Goal: Task Accomplishment & Management: Use online tool/utility

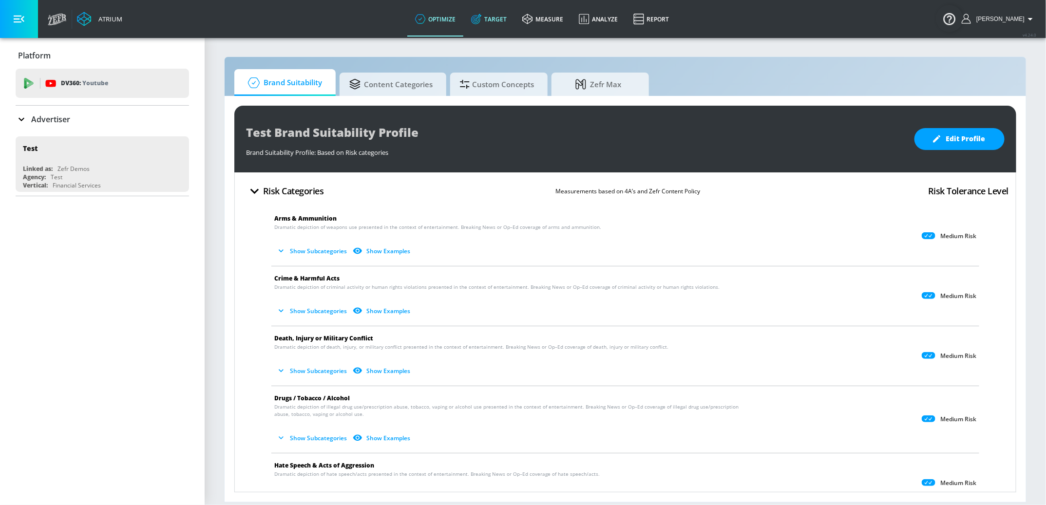
click at [502, 15] on link "Target" at bounding box center [488, 18] width 51 height 35
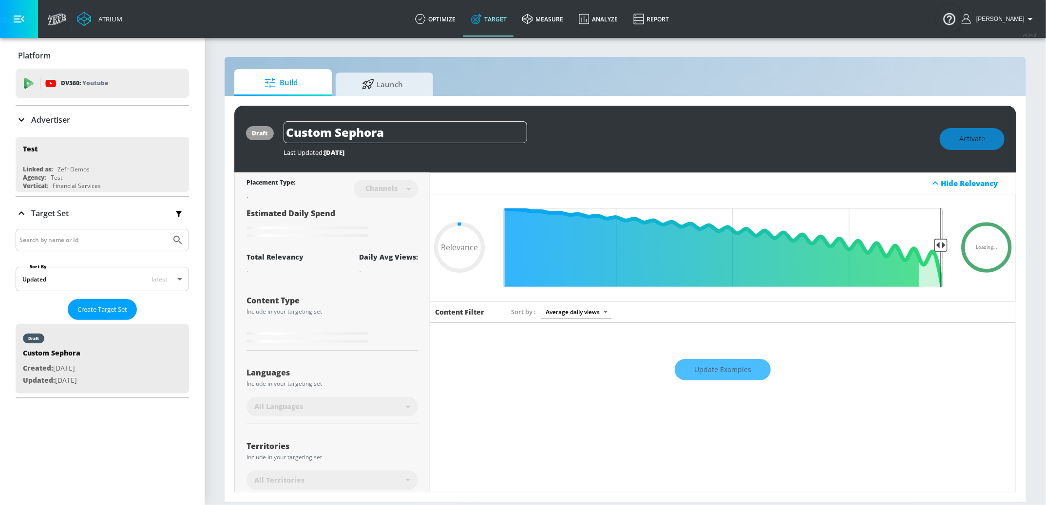
type input "0.05"
click at [375, 82] on div at bounding box center [369, 82] width 15 height 11
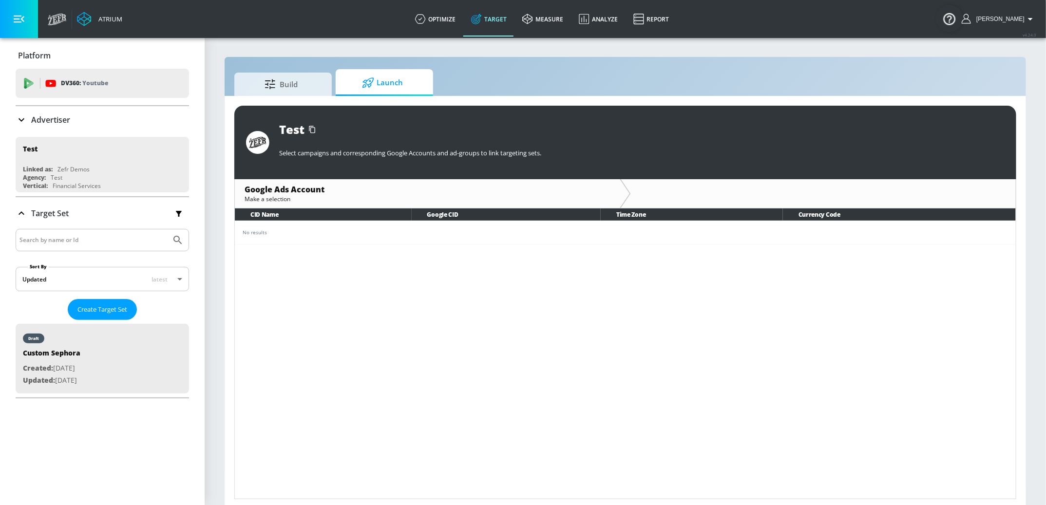
click at [54, 114] on p "Advertiser" at bounding box center [50, 119] width 39 height 11
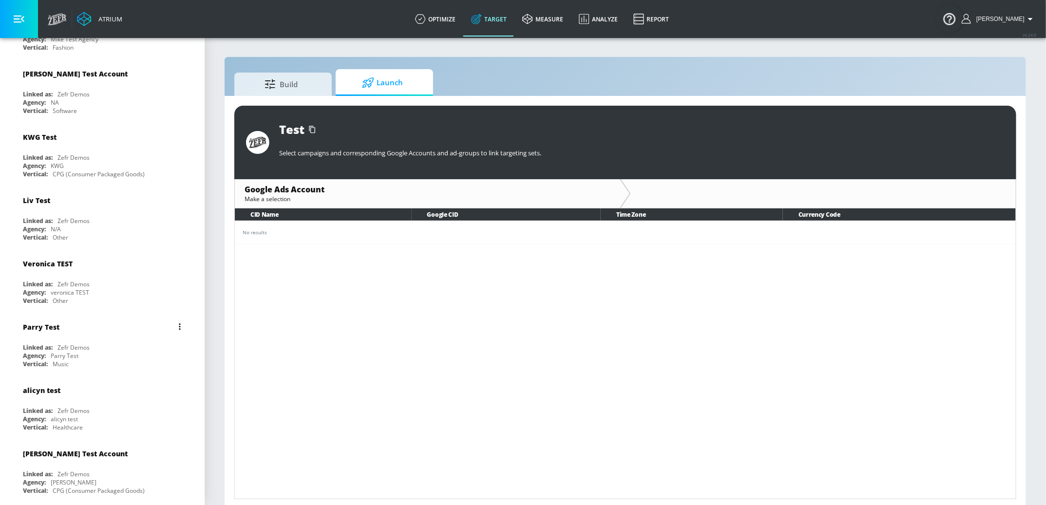
scroll to position [379, 0]
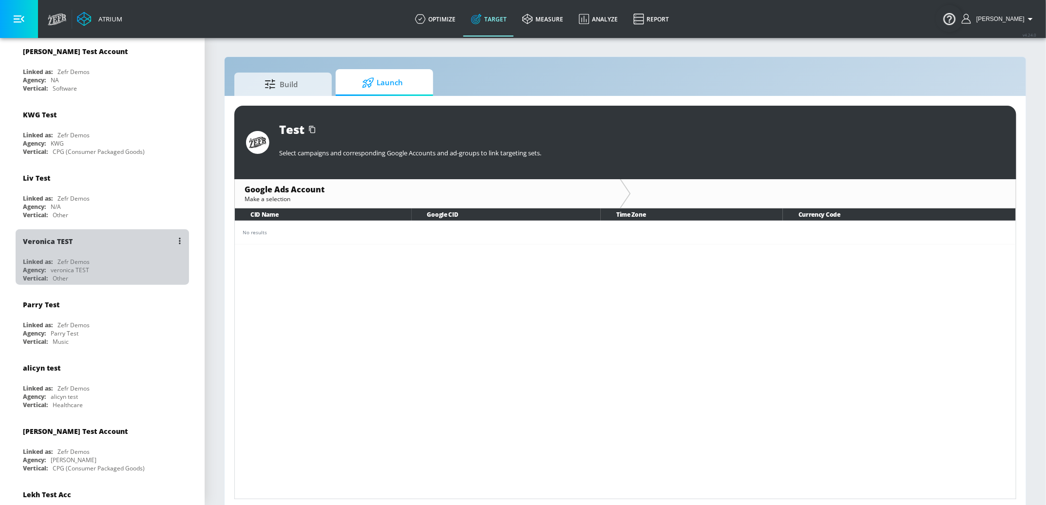
click at [66, 248] on div "Veronica TEST" at bounding box center [105, 240] width 164 height 23
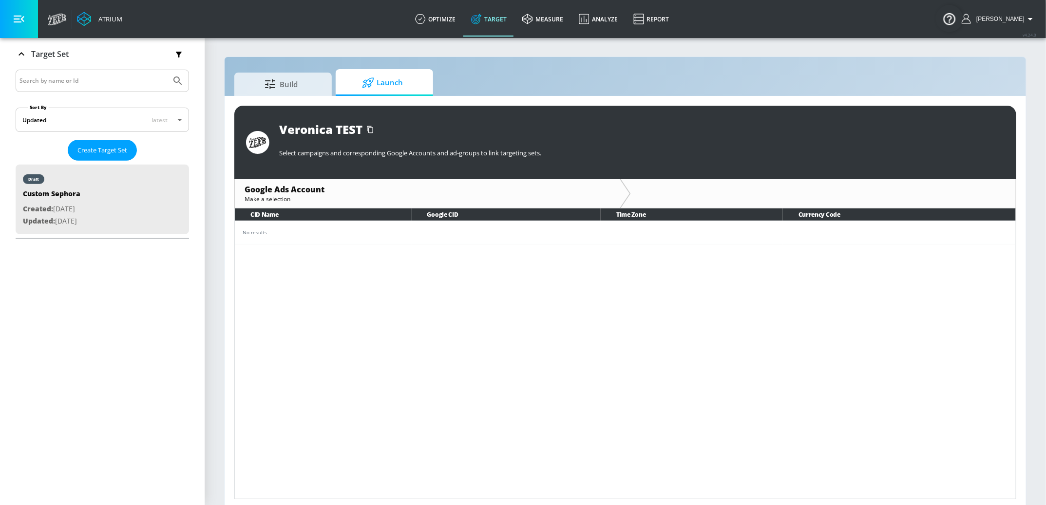
scroll to position [159, 0]
click at [423, 191] on div "Google Ads Account" at bounding box center [427, 189] width 365 height 11
click at [630, 201] on div "Google Ads Account Make a selection" at bounding box center [625, 193] width 782 height 29
